Goal: Task Accomplishment & Management: Use online tool/utility

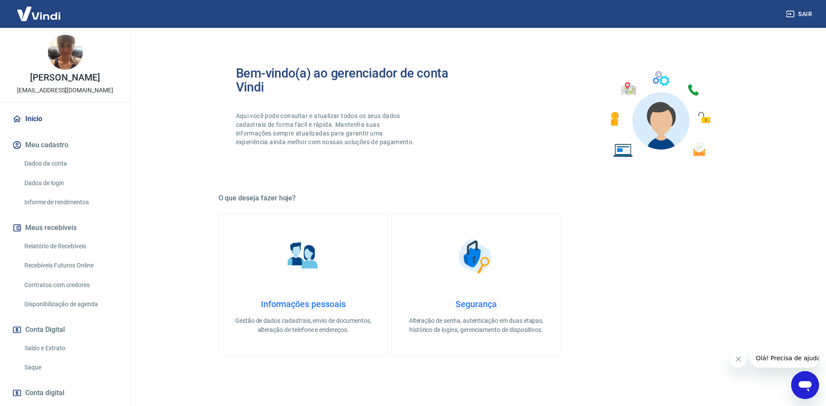
click at [57, 269] on link "Recebíveis Futuros Online" at bounding box center [70, 266] width 99 height 18
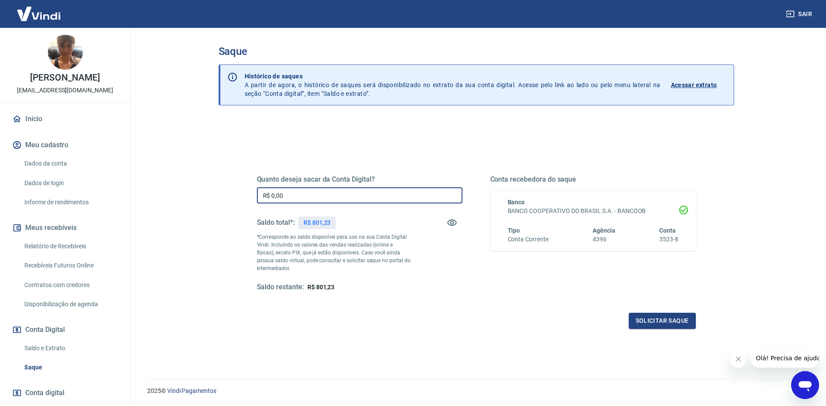
click at [283, 190] on input "R$ 0,00" at bounding box center [360, 195] width 206 height 16
type input "R$ 800,00"
click at [663, 327] on button "Solicitar saque" at bounding box center [662, 321] width 67 height 16
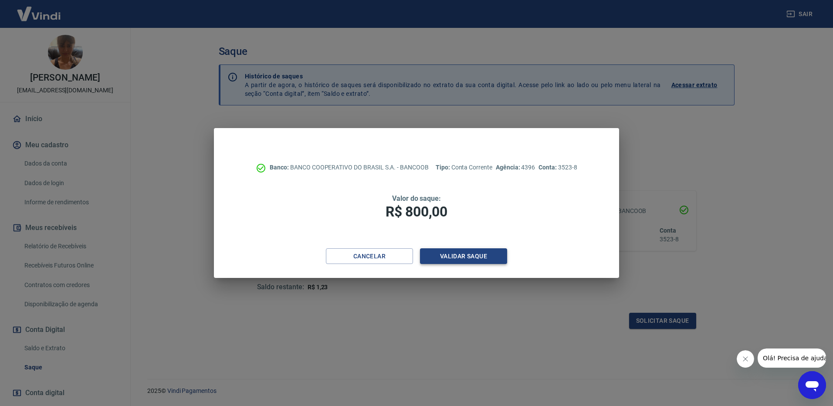
click at [470, 252] on button "Validar saque" at bounding box center [463, 256] width 87 height 16
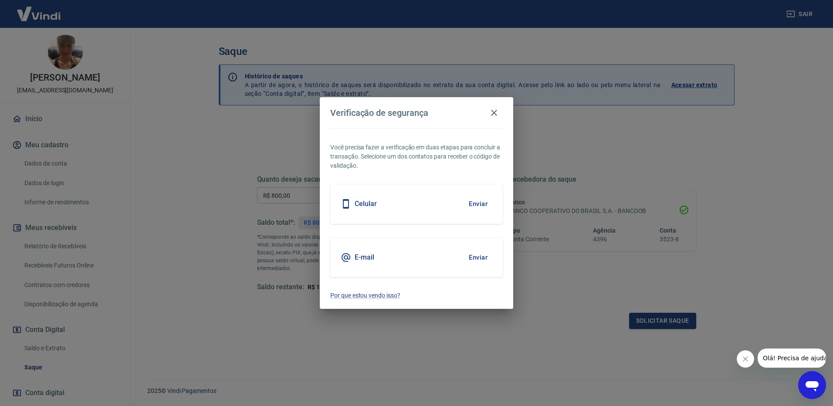
click at [481, 260] on button "Enviar" at bounding box center [478, 257] width 28 height 18
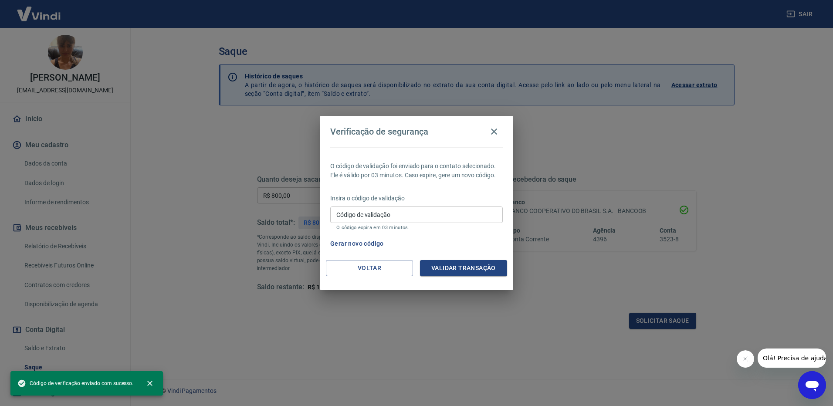
click at [413, 216] on input "Código de validação" at bounding box center [416, 214] width 172 height 16
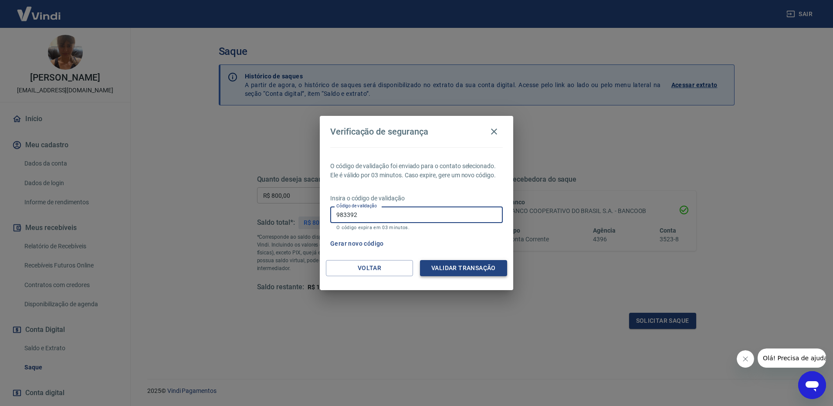
type input "983392"
click at [470, 270] on button "Validar transação" at bounding box center [463, 268] width 87 height 16
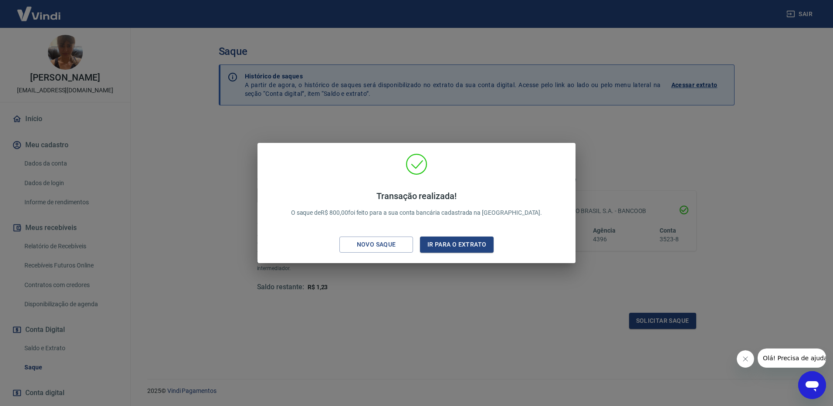
click at [449, 318] on div "Transação realizada! O saque de R$ 800,00 foi feito para a sua conta bancária c…" at bounding box center [416, 203] width 833 height 406
